Goal: Check status: Check status

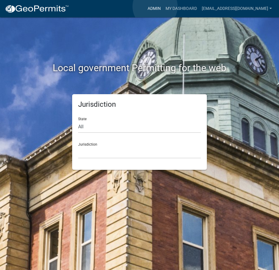
click at [155, 7] on link "Admin" at bounding box center [154, 8] width 18 height 11
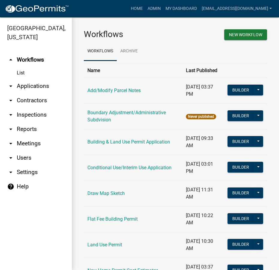
click at [28, 86] on link "arrow_drop_down Applications" at bounding box center [36, 86] width 72 height 14
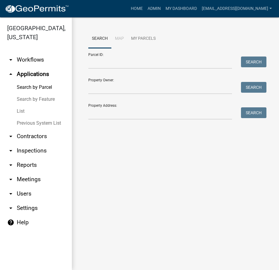
click at [18, 110] on link "List" at bounding box center [36, 111] width 72 height 12
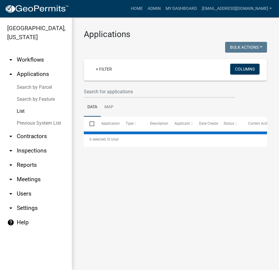
select select "3: 100"
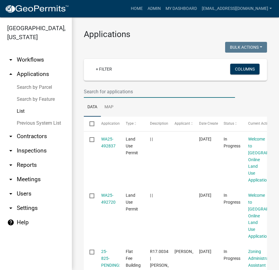
click at [147, 93] on input "text" at bounding box center [159, 92] width 151 height 12
type input "[PERSON_NAME]"
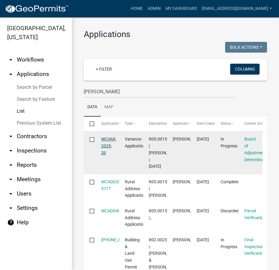
click at [109, 145] on link "WCVAR-2025-20" at bounding box center [108, 146] width 15 height 19
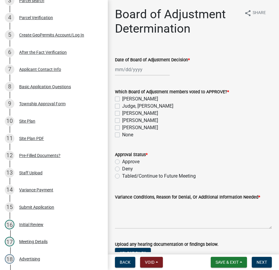
scroll to position [82, 0]
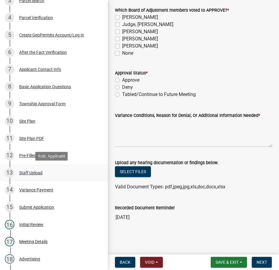
click at [31, 172] on div "Staff Upload" at bounding box center [30, 173] width 23 height 4
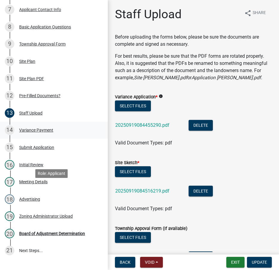
scroll to position [0, 0]
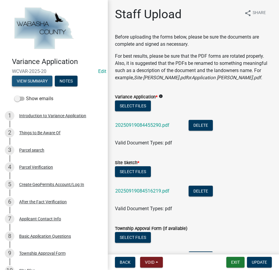
click at [27, 82] on button "View Summary" at bounding box center [32, 81] width 40 height 11
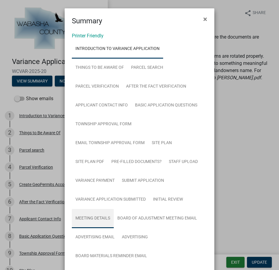
click at [99, 214] on link "Meeting Details" at bounding box center [93, 218] width 42 height 19
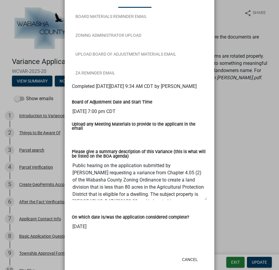
scroll to position [150, 0]
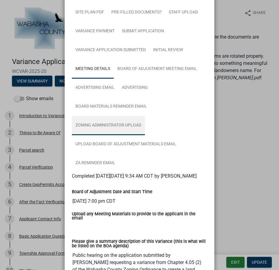
click at [109, 123] on link "Zoning Administrator Upload" at bounding box center [108, 125] width 73 height 19
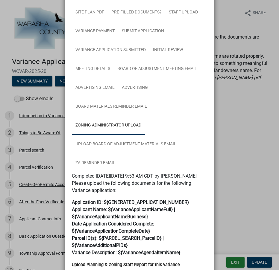
scroll to position [241, 0]
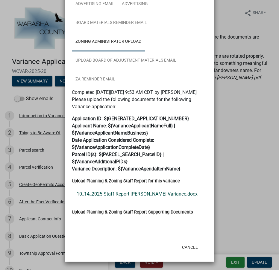
click at [131, 193] on link "10_14_2025 Staff Report [PERSON_NAME] Variance.docx" at bounding box center [139, 194] width 135 height 14
click at [186, 246] on button "Cancel" at bounding box center [189, 247] width 25 height 11
